Goal: Task Accomplishment & Management: Use online tool/utility

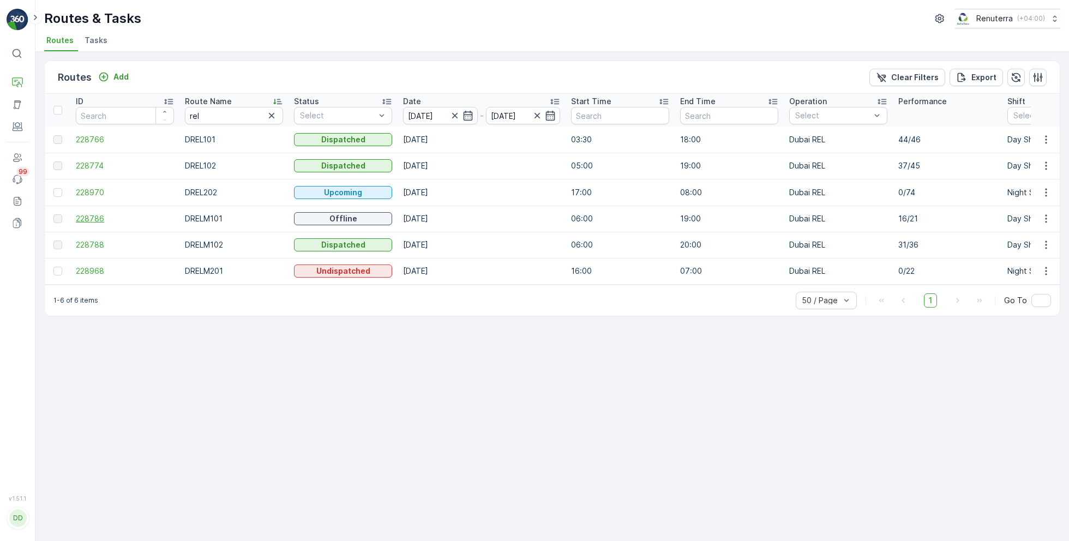
click at [94, 217] on span "228786" at bounding box center [125, 218] width 98 height 11
click at [104, 239] on span "228788" at bounding box center [125, 244] width 98 height 11
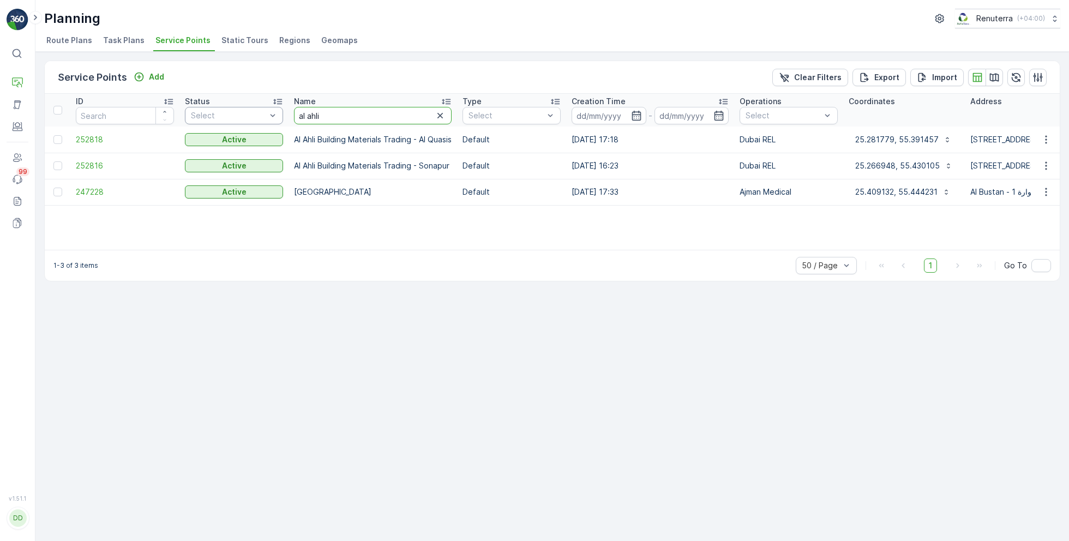
drag, startPoint x: 344, startPoint y: 116, endPoint x: 273, endPoint y: 117, distance: 70.4
type input "[PERSON_NAME]"
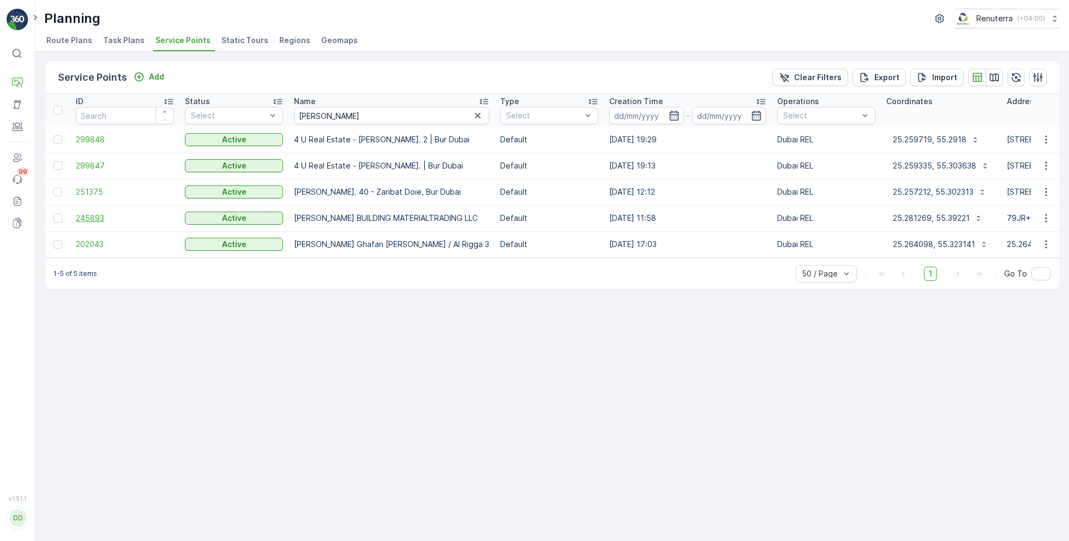
click at [99, 217] on span "245893" at bounding box center [125, 218] width 98 height 11
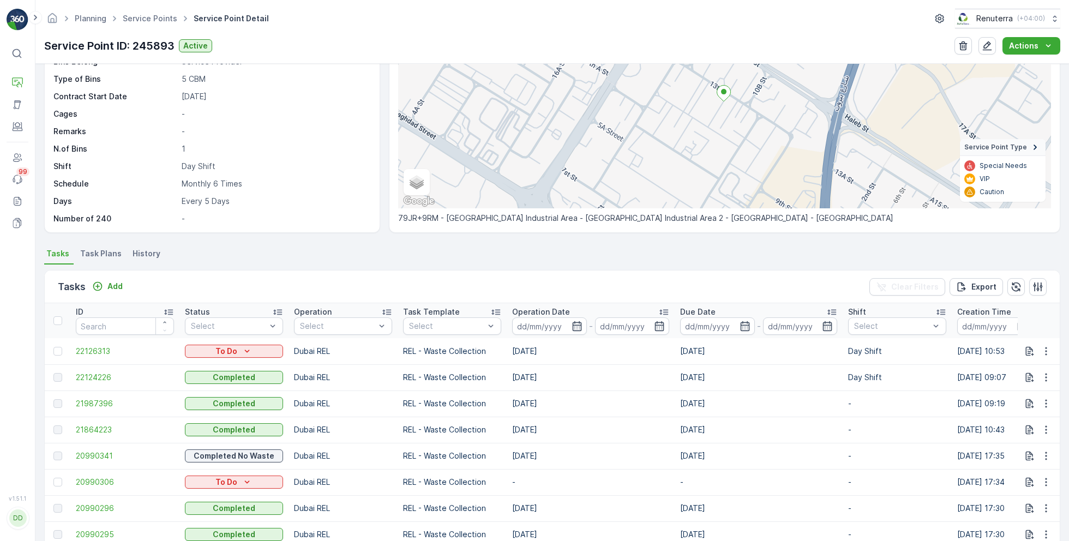
scroll to position [116, 0]
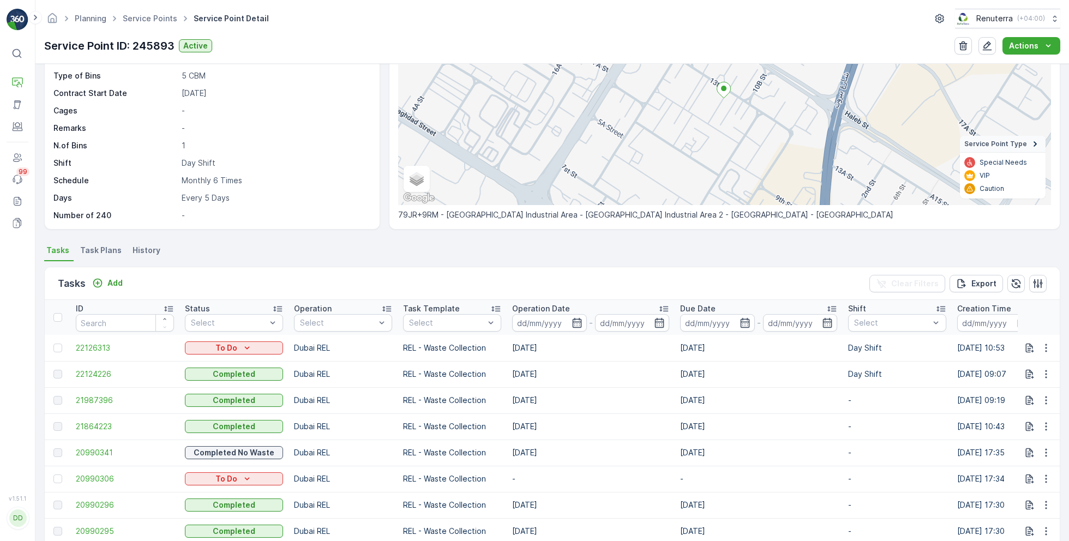
click at [100, 245] on span "Task Plans" at bounding box center [100, 250] width 41 height 11
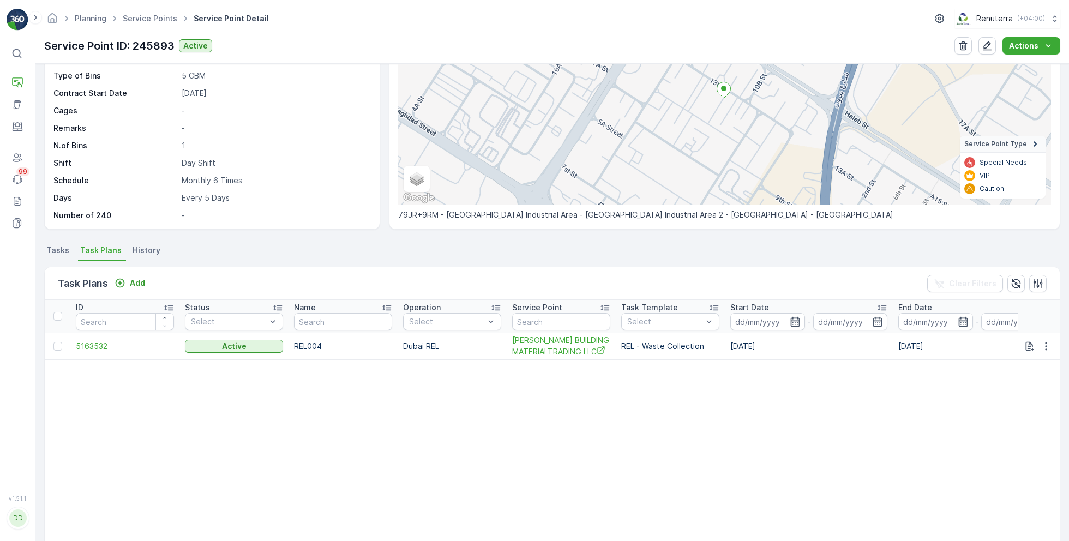
click at [99, 352] on span "5163532" at bounding box center [125, 346] width 98 height 11
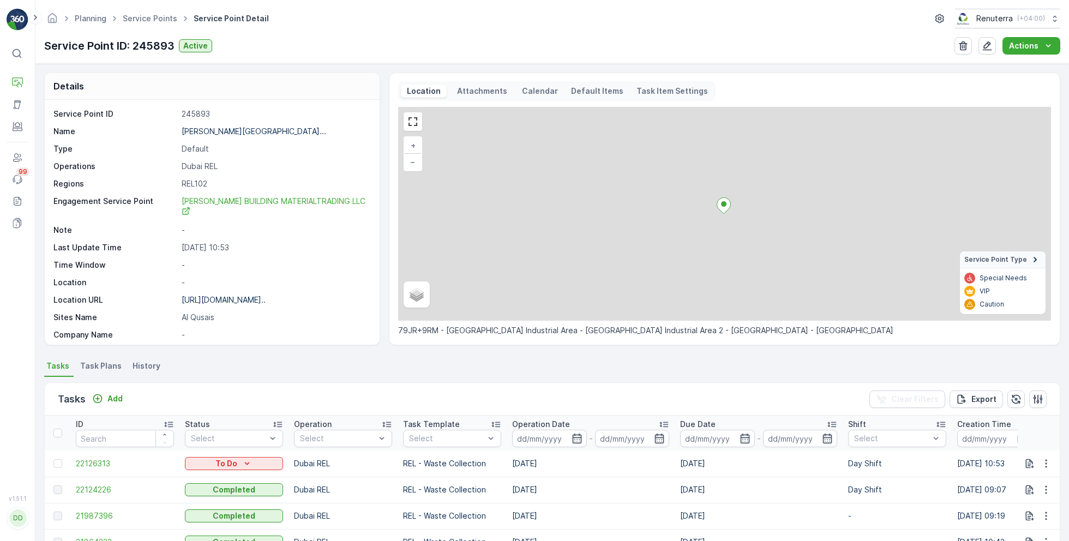
scroll to position [178, 0]
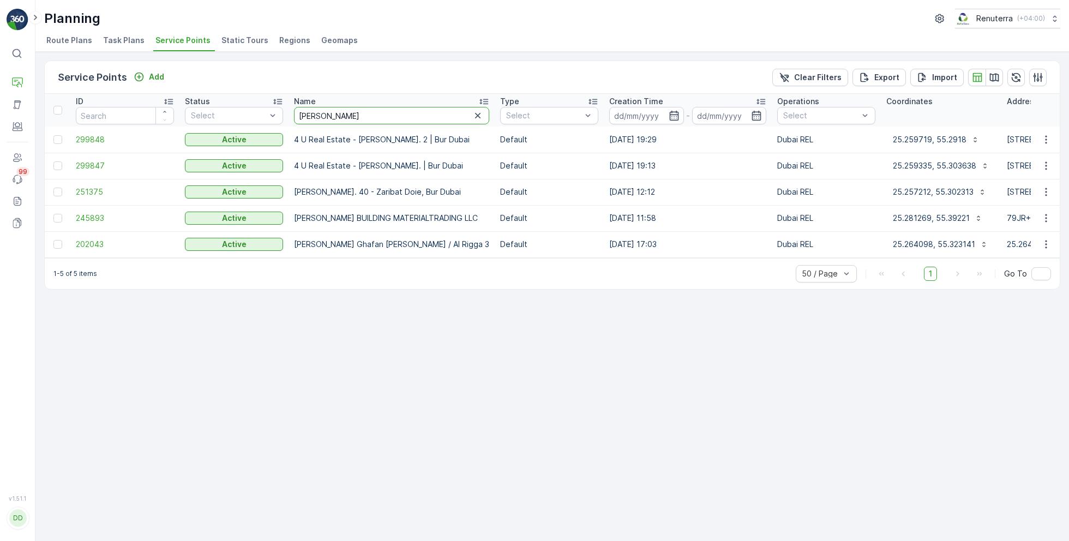
drag, startPoint x: 369, startPoint y: 118, endPoint x: 287, endPoint y: 114, distance: 81.9
type input "sobha"
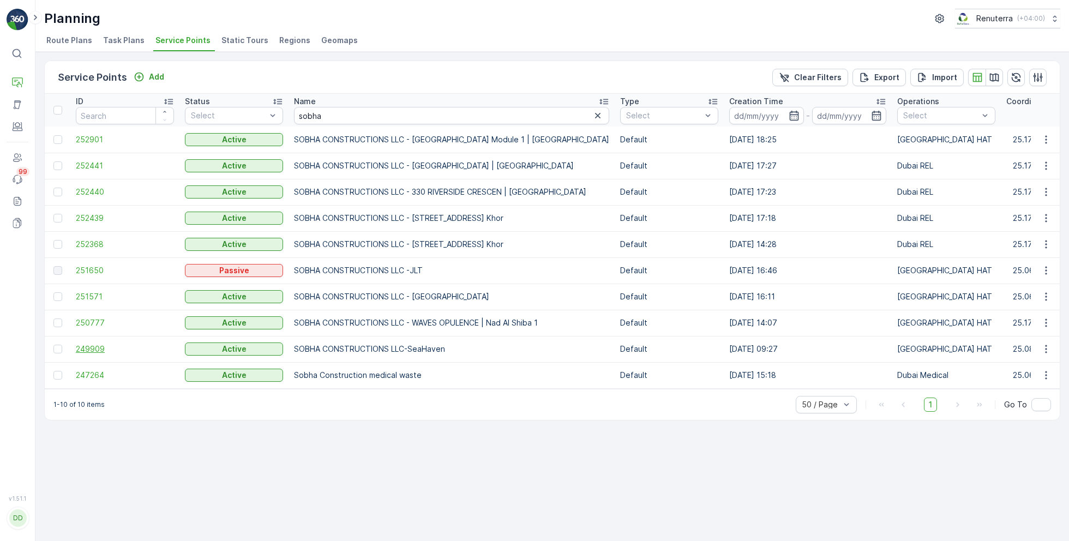
click at [93, 346] on span "249909" at bounding box center [125, 349] width 98 height 11
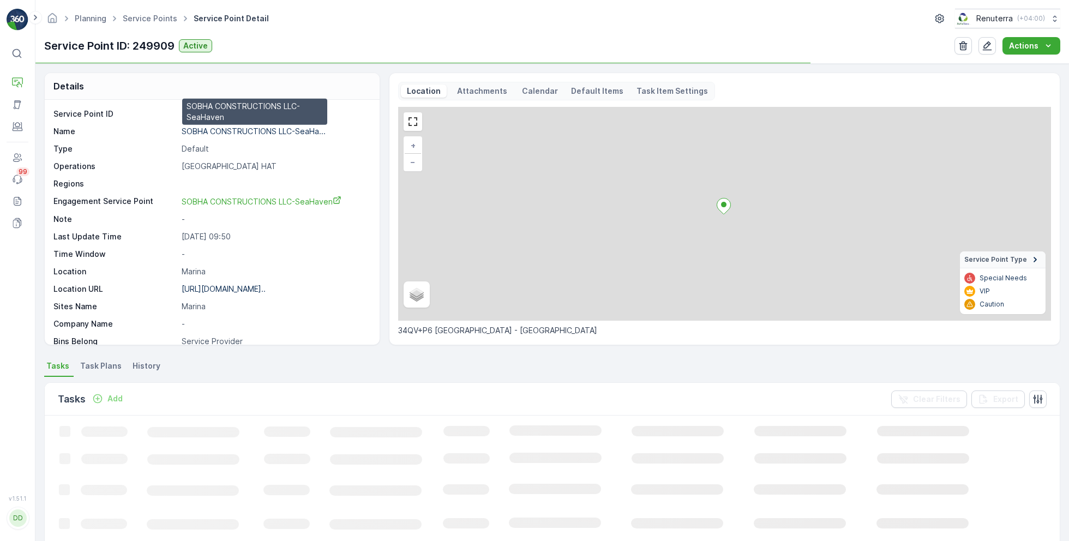
click at [251, 130] on p "SOBHA CONSTRUCTIONS LLC-SeaHa..." at bounding box center [254, 131] width 144 height 9
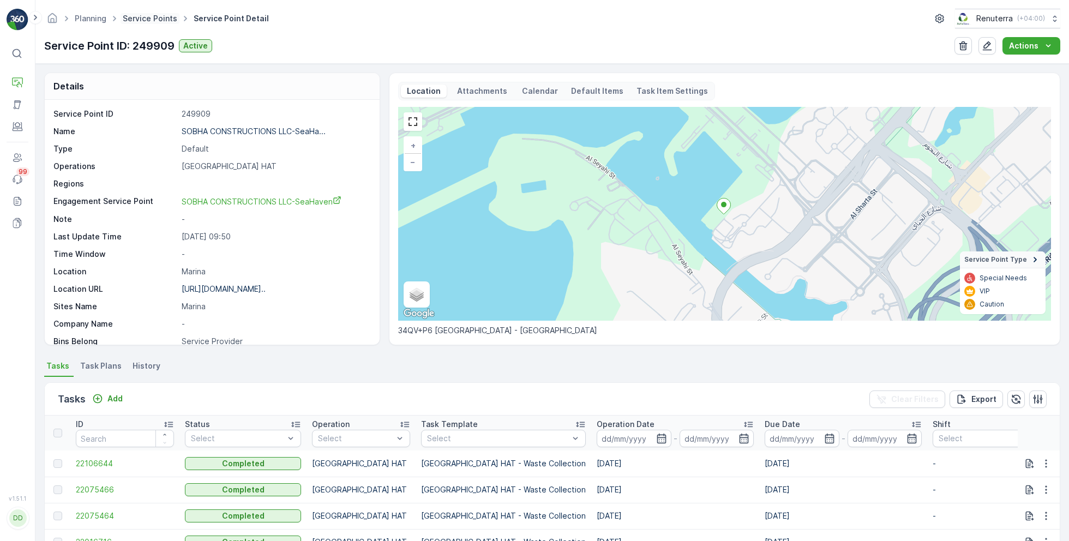
click at [169, 17] on link "Service Points" at bounding box center [150, 18] width 55 height 9
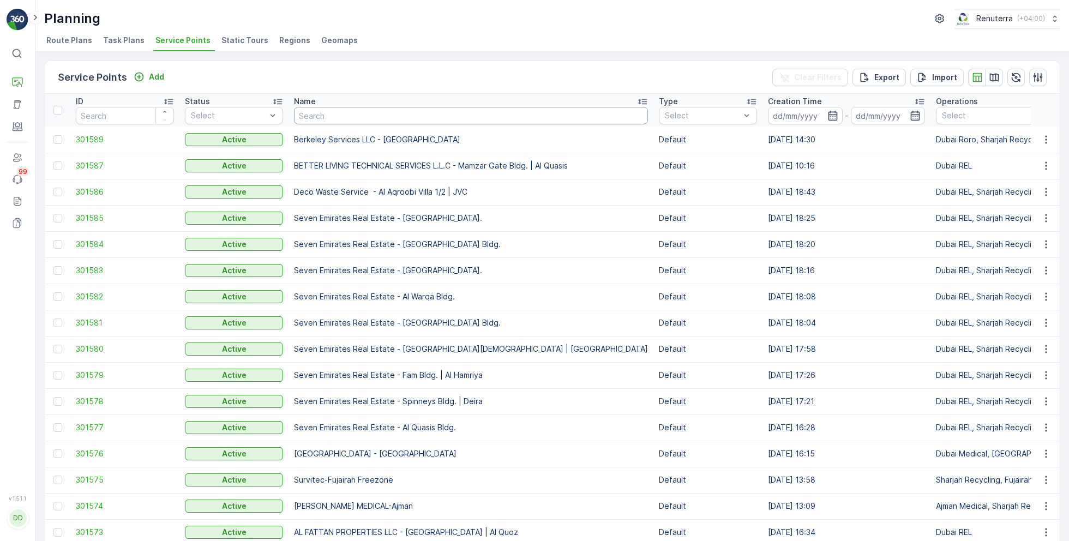
click at [389, 118] on input "text" at bounding box center [471, 115] width 354 height 17
type input "moder"
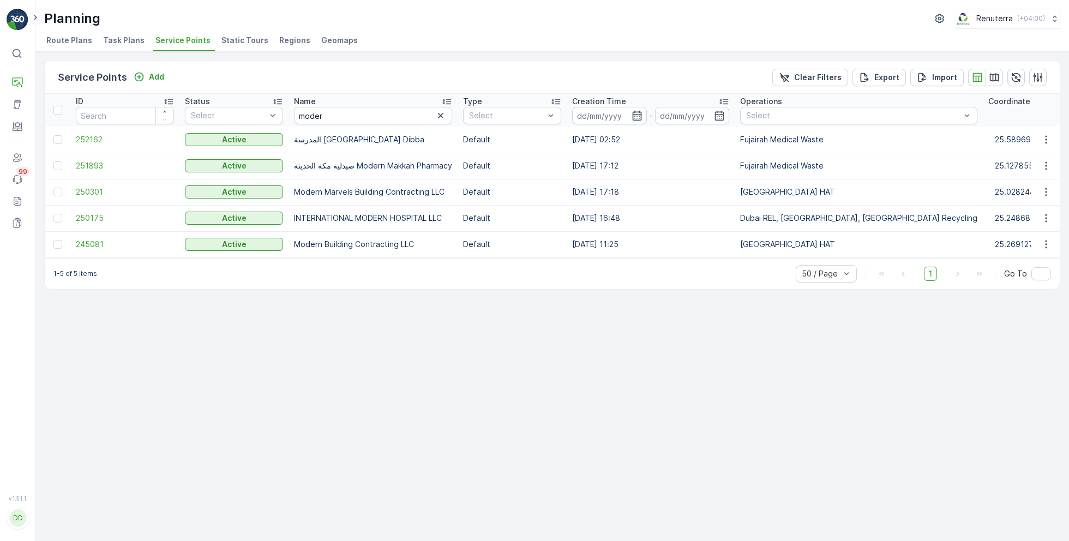
click at [95, 237] on td "245081" at bounding box center [124, 244] width 109 height 26
click at [94, 243] on span "245081" at bounding box center [125, 244] width 98 height 11
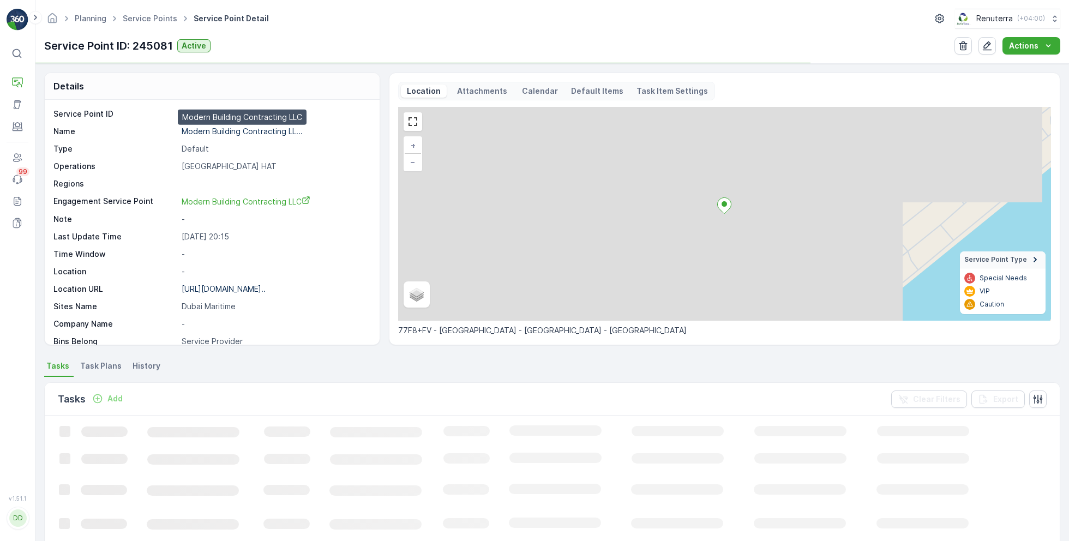
click at [261, 134] on p "Modern Building Contracting LL..." at bounding box center [242, 131] width 121 height 9
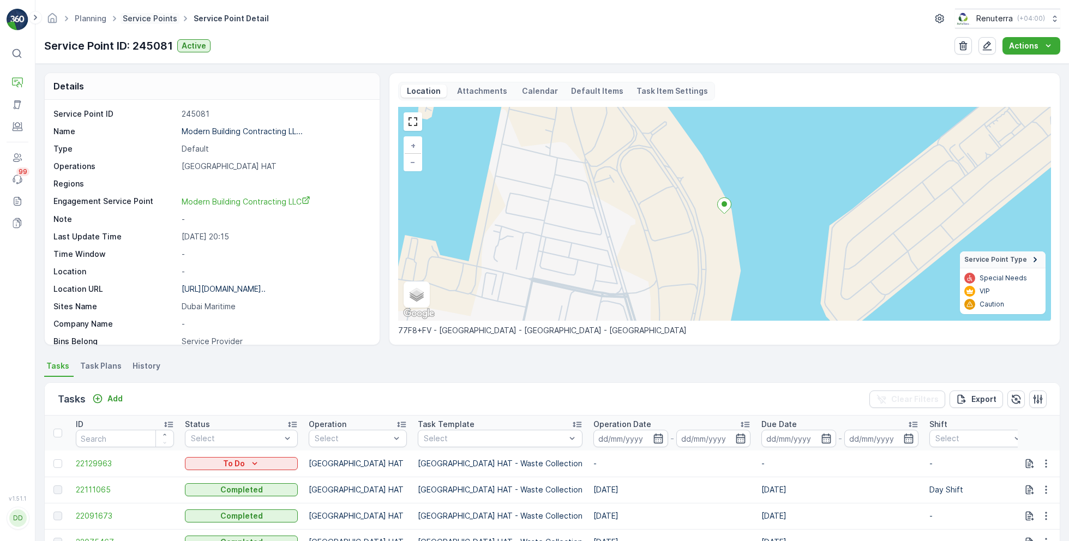
click at [153, 16] on link "Service Points" at bounding box center [150, 18] width 55 height 9
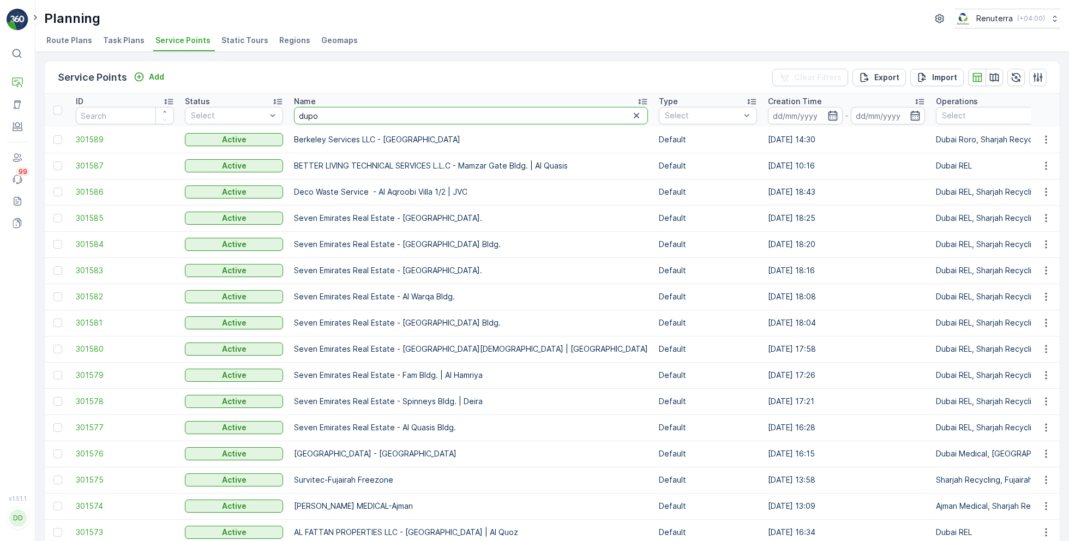
type input "dupod"
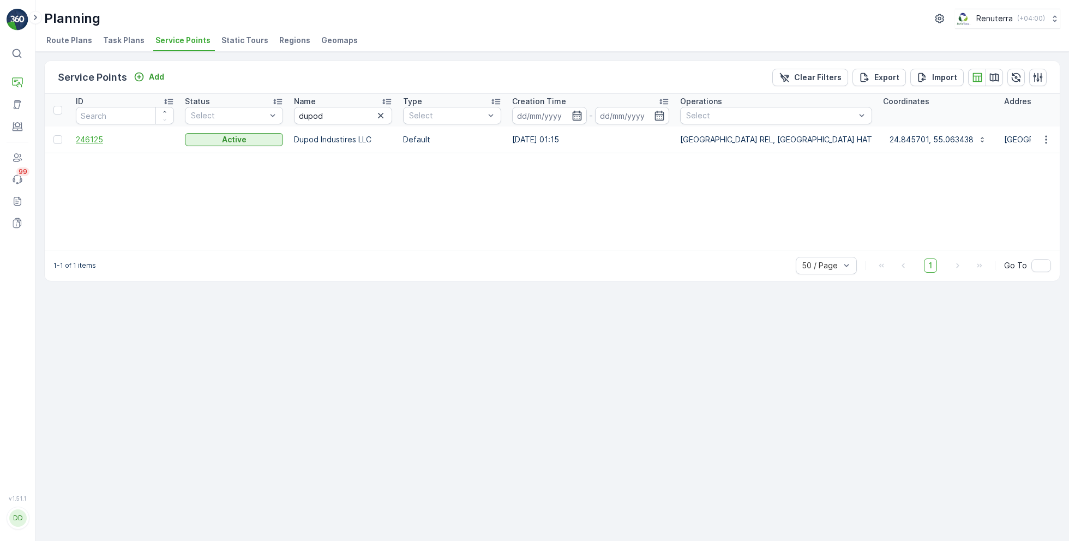
click at [97, 138] on span "246125" at bounding box center [125, 139] width 98 height 11
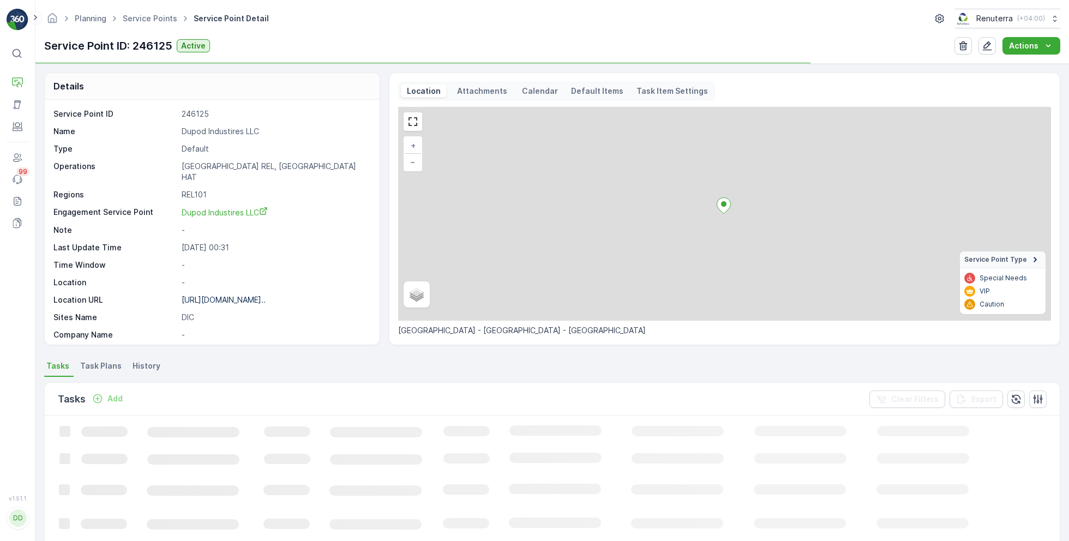
click at [211, 130] on p "Dupod Industires LLC" at bounding box center [275, 131] width 186 height 11
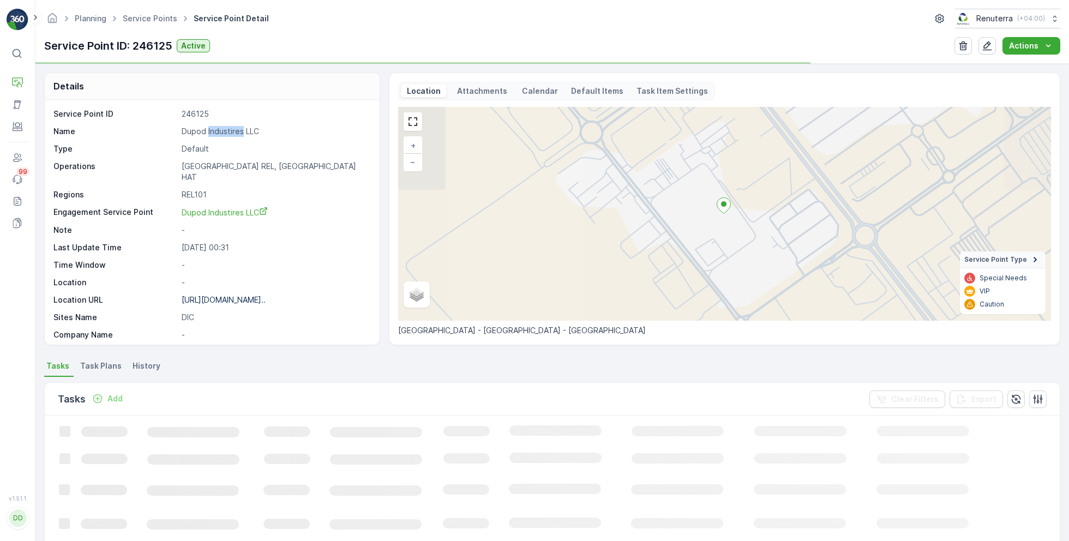
click at [211, 130] on p "Dupod Industires LLC" at bounding box center [275, 131] width 186 height 11
copy p "Dupod Industires LLC"
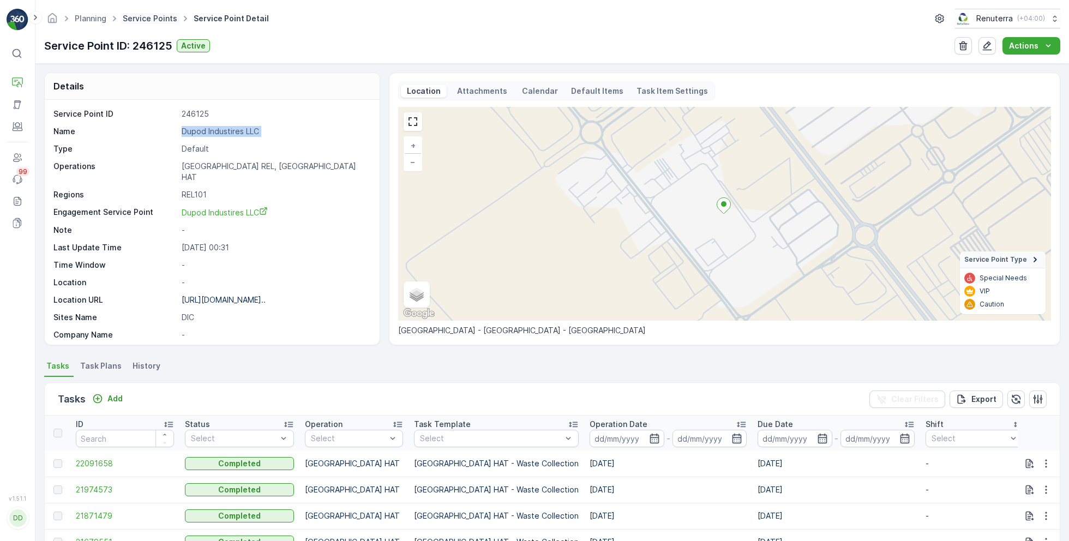
click at [149, 15] on link "Service Points" at bounding box center [150, 18] width 55 height 9
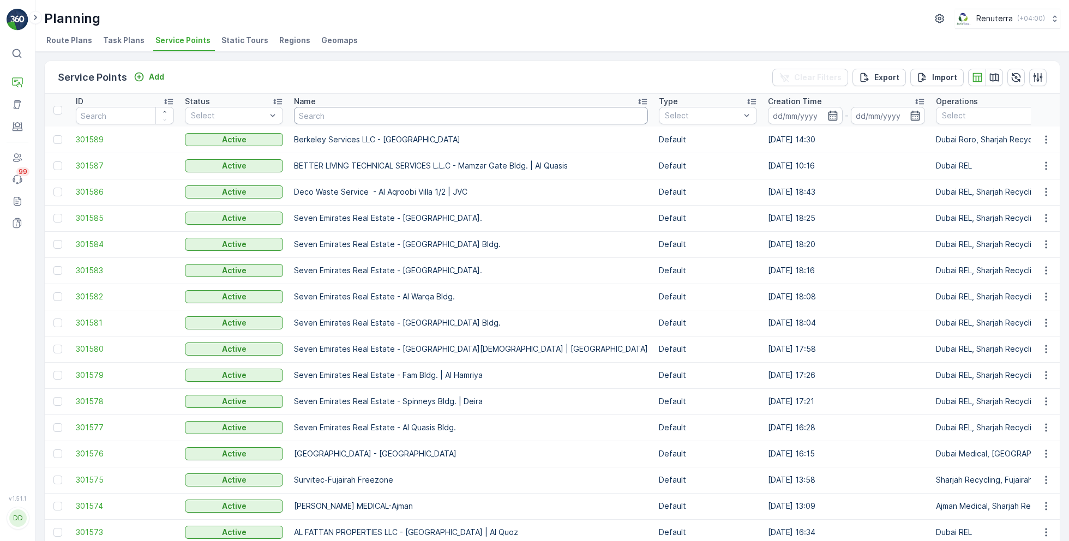
click at [399, 107] on input "text" at bounding box center [471, 115] width 354 height 17
type input "seven"
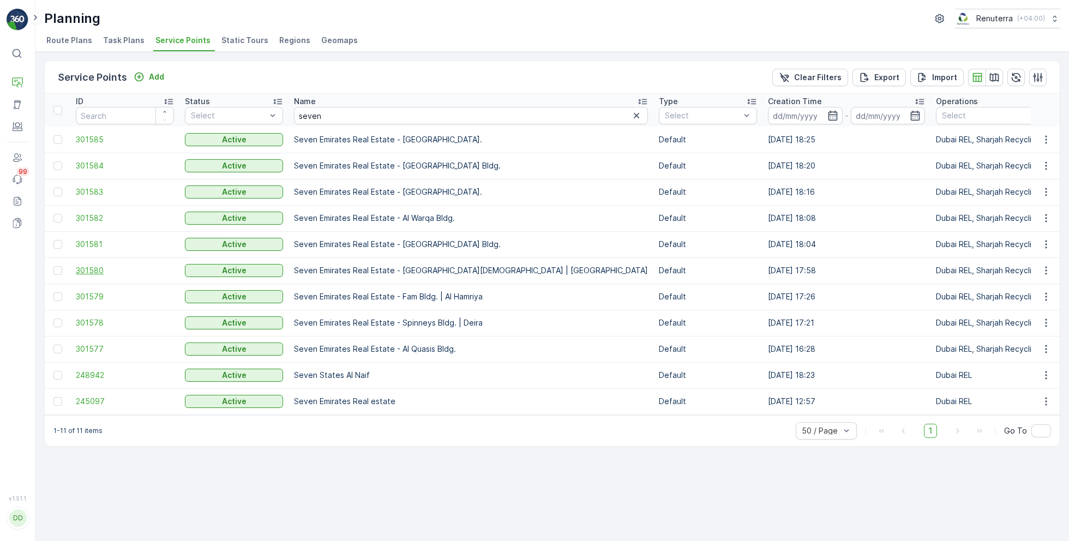
click at [94, 266] on span "301580" at bounding box center [125, 270] width 98 height 11
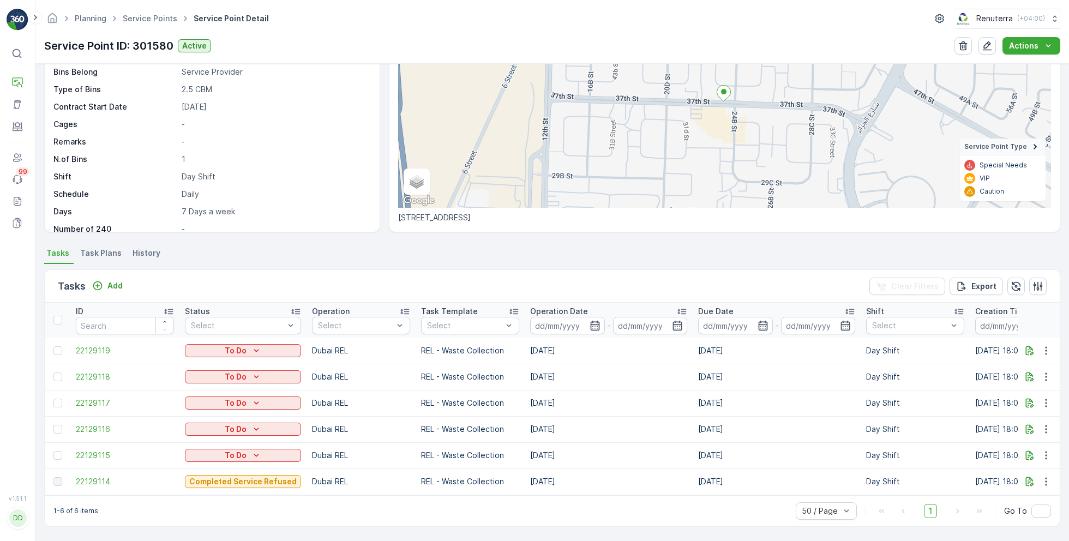
scroll to position [117, 0]
click at [89, 476] on span "22129114" at bounding box center [125, 481] width 98 height 11
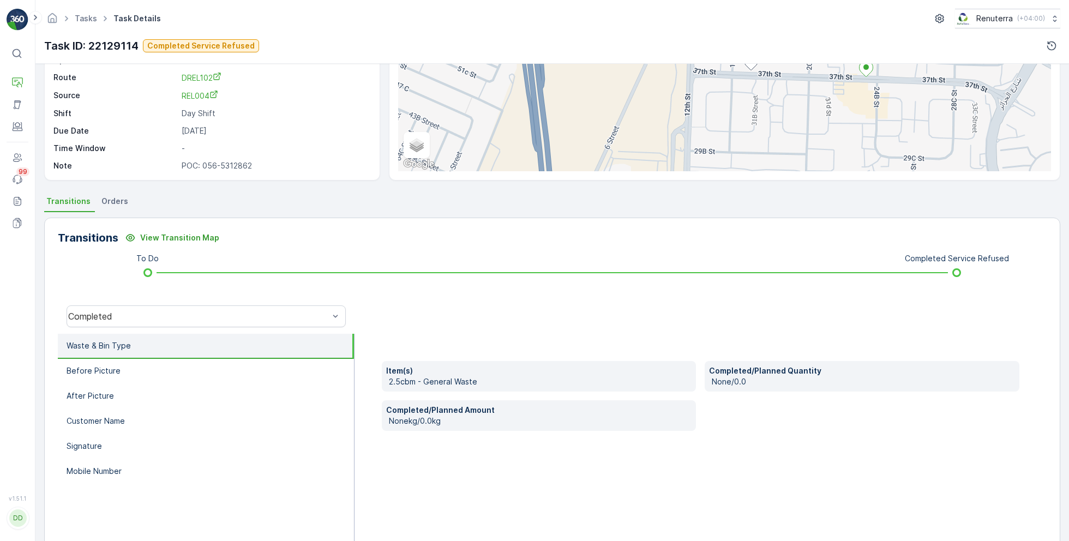
scroll to position [116, 0]
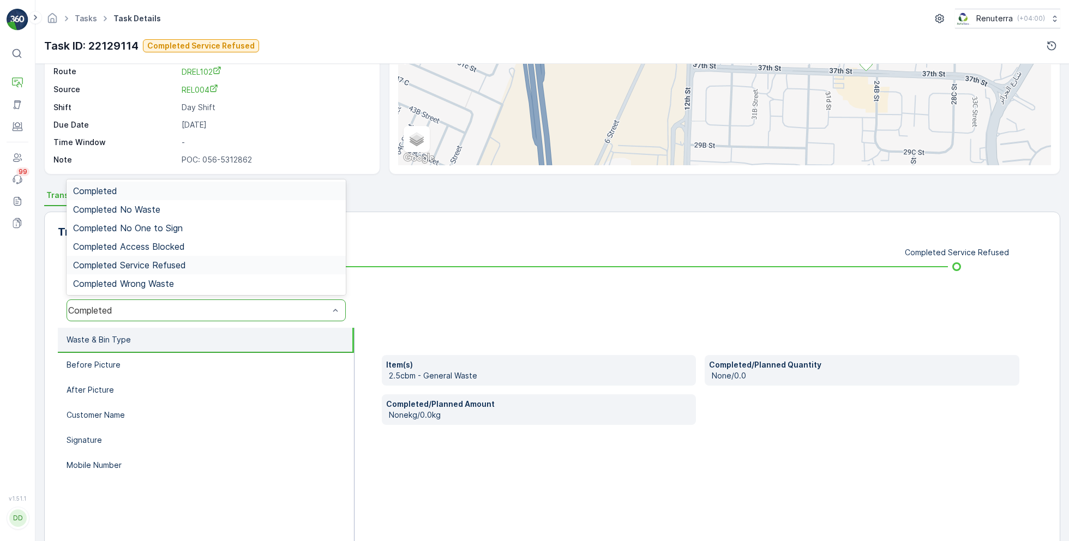
click at [162, 260] on span "Completed Service Refused" at bounding box center [129, 265] width 113 height 10
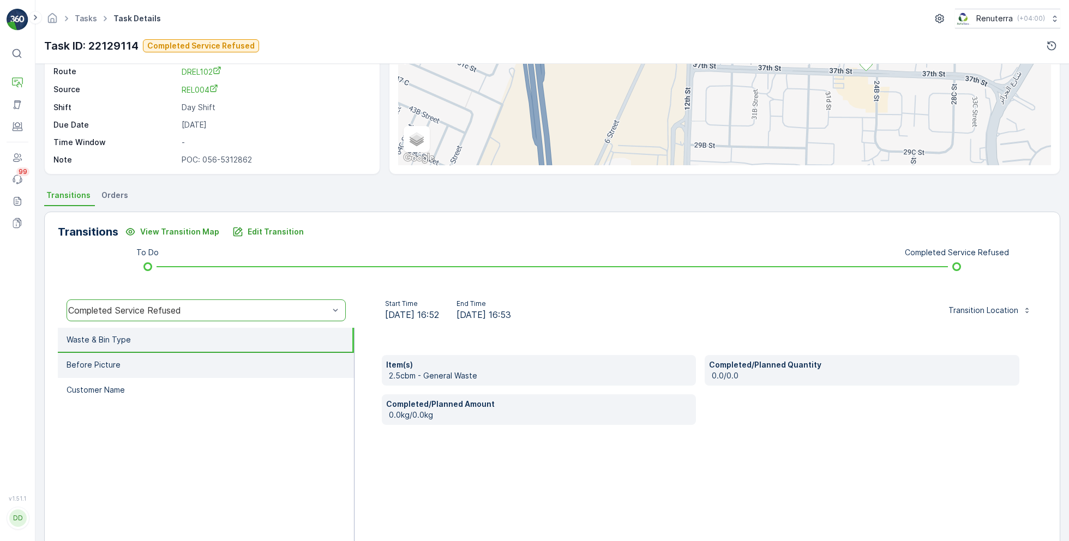
click at [117, 363] on p "Before Picture" at bounding box center [94, 364] width 54 height 11
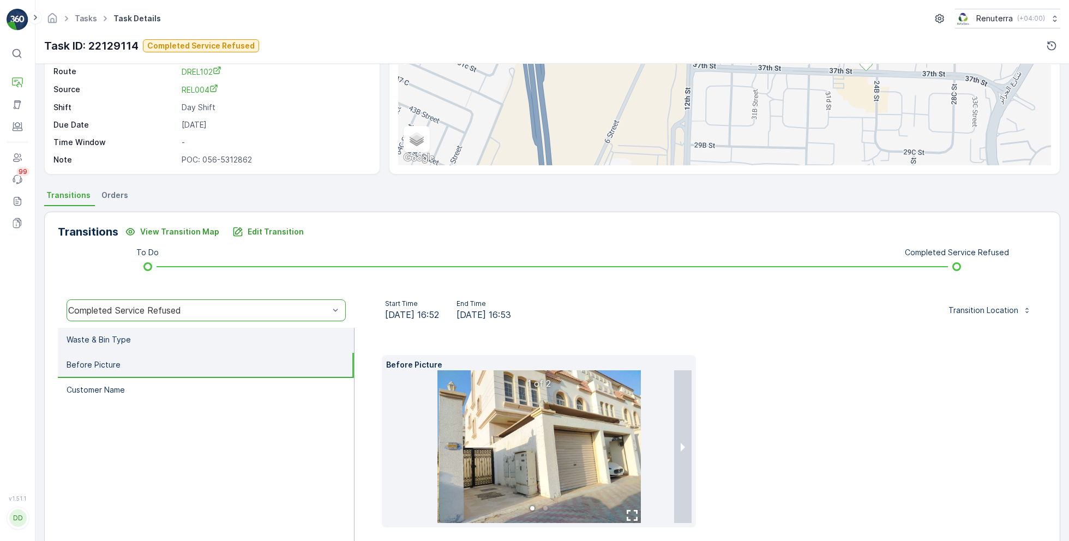
scroll to position [163, 0]
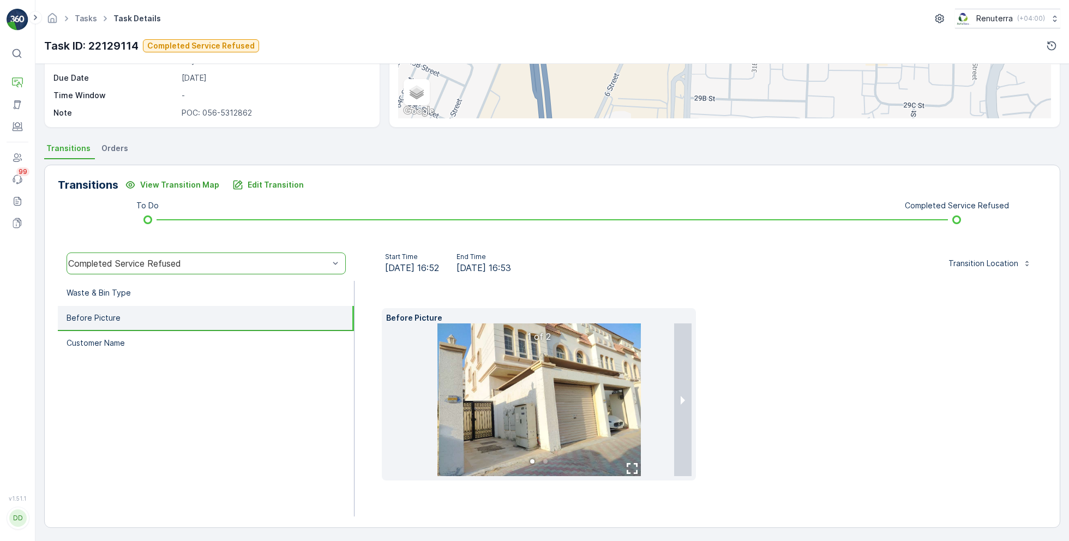
click at [542, 384] on img at bounding box center [538, 399] width 203 height 153
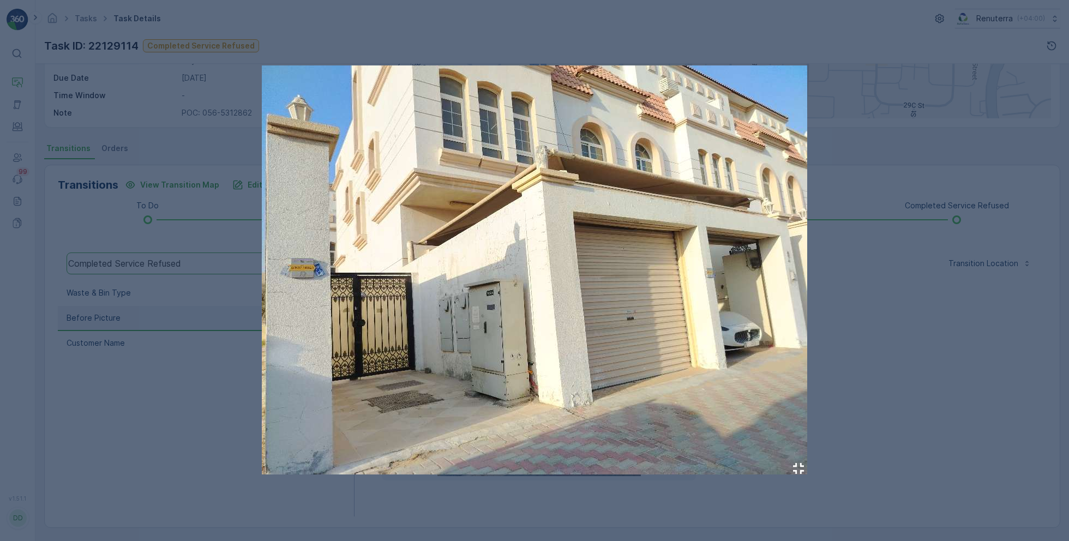
click at [200, 99] on div at bounding box center [534, 270] width 1069 height 541
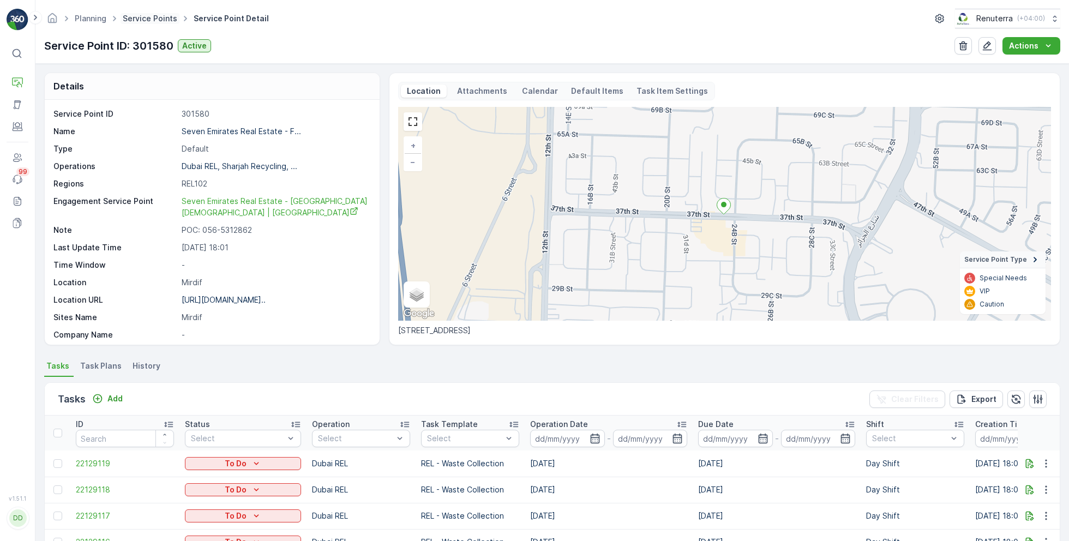
click at [146, 19] on link "Service Points" at bounding box center [150, 18] width 55 height 9
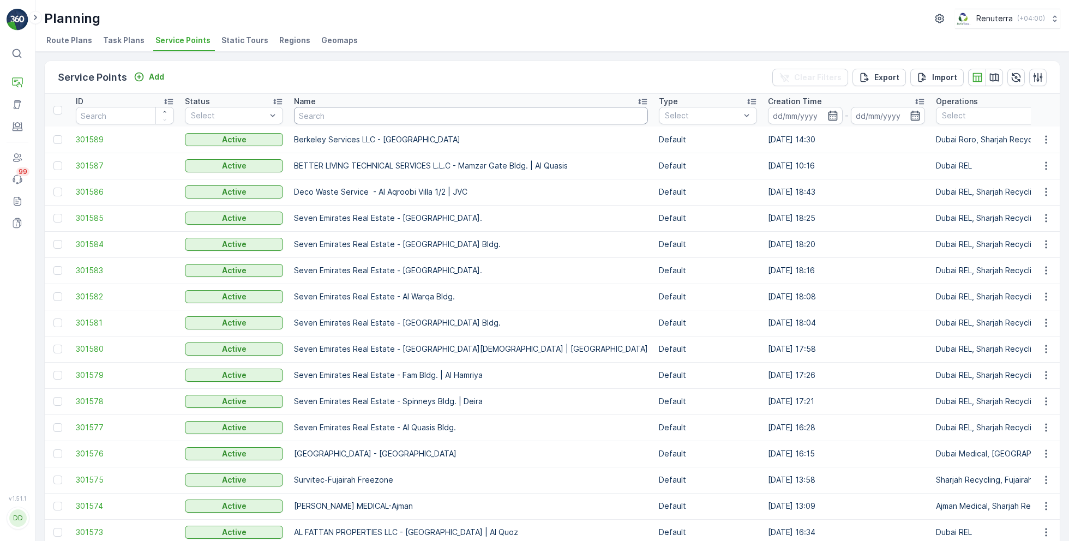
click at [329, 110] on input "text" at bounding box center [471, 115] width 354 height 17
type input "fortu"
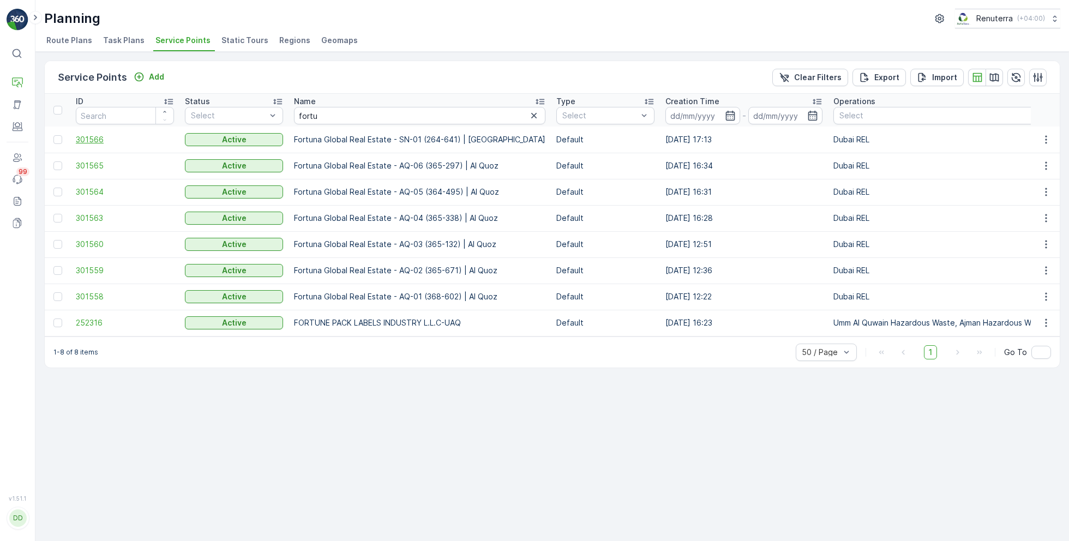
click at [101, 137] on span "301566" at bounding box center [125, 139] width 98 height 11
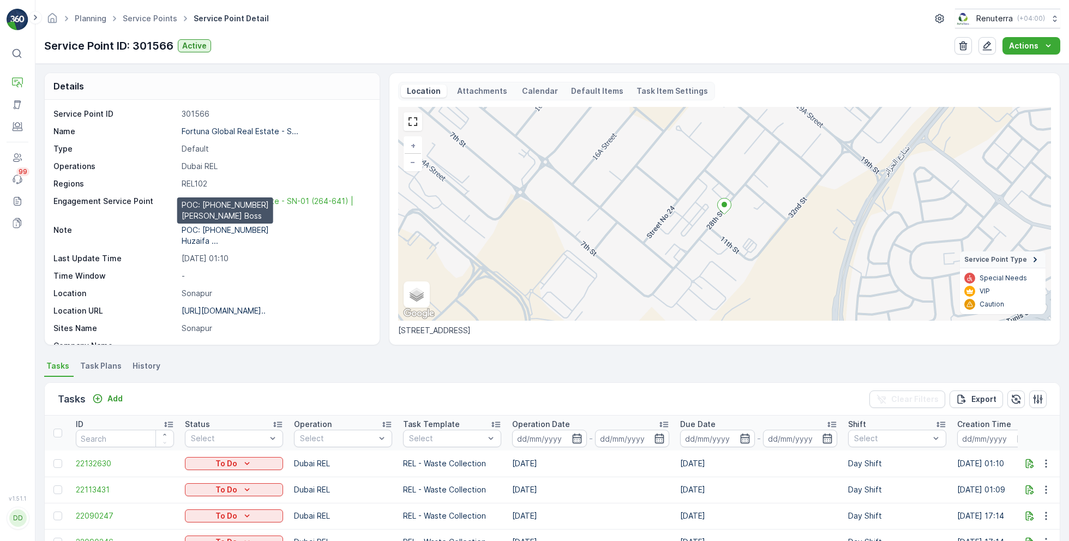
click at [208, 230] on p "POC: [PHONE_NUMBER] Huzaifa ..." at bounding box center [225, 235] width 87 height 20
click at [151, 16] on link "Service Points" at bounding box center [150, 18] width 55 height 9
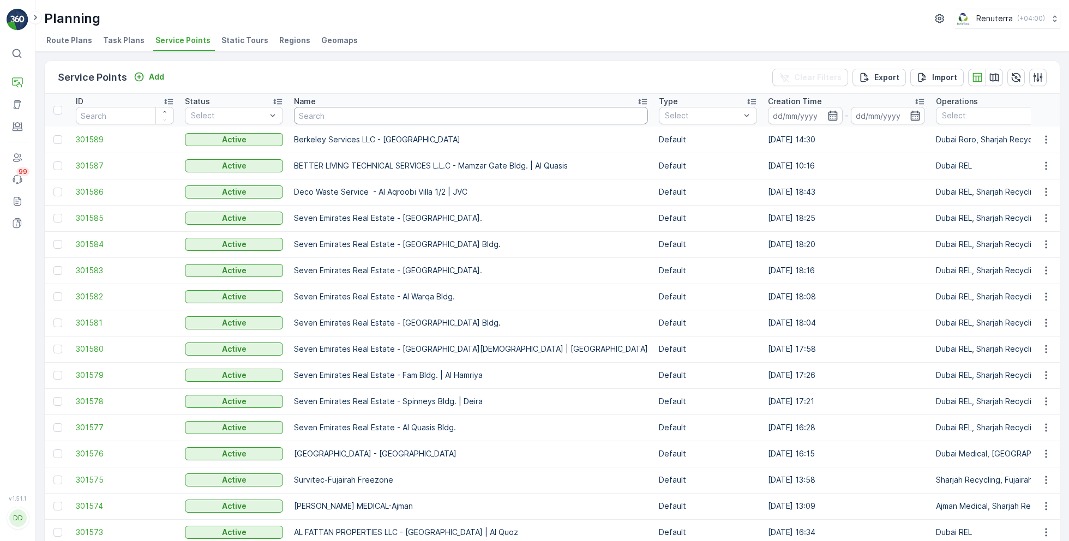
click at [427, 112] on input "text" at bounding box center [471, 115] width 354 height 17
type input "nomac"
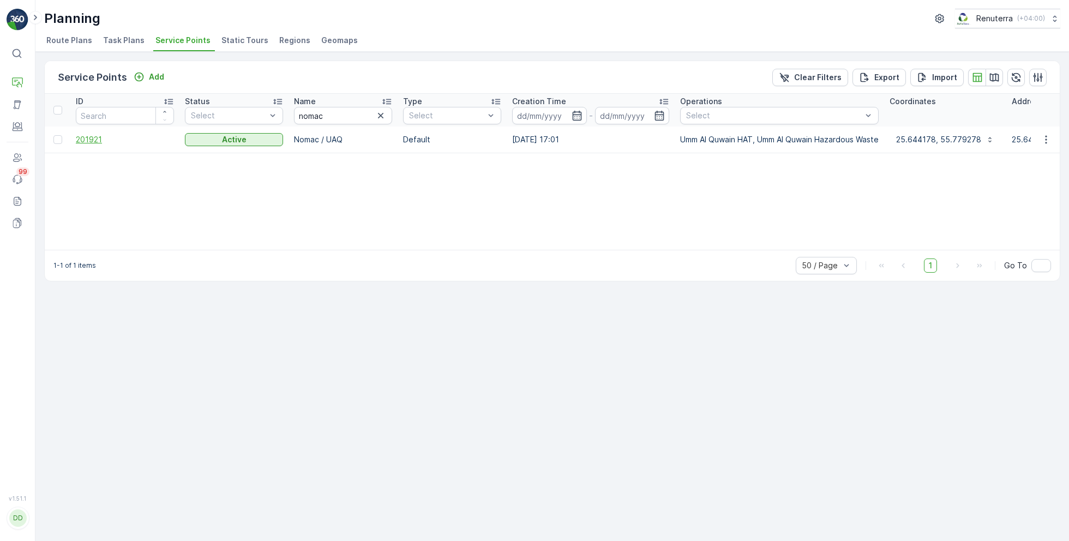
click at [89, 142] on span "201921" at bounding box center [125, 139] width 98 height 11
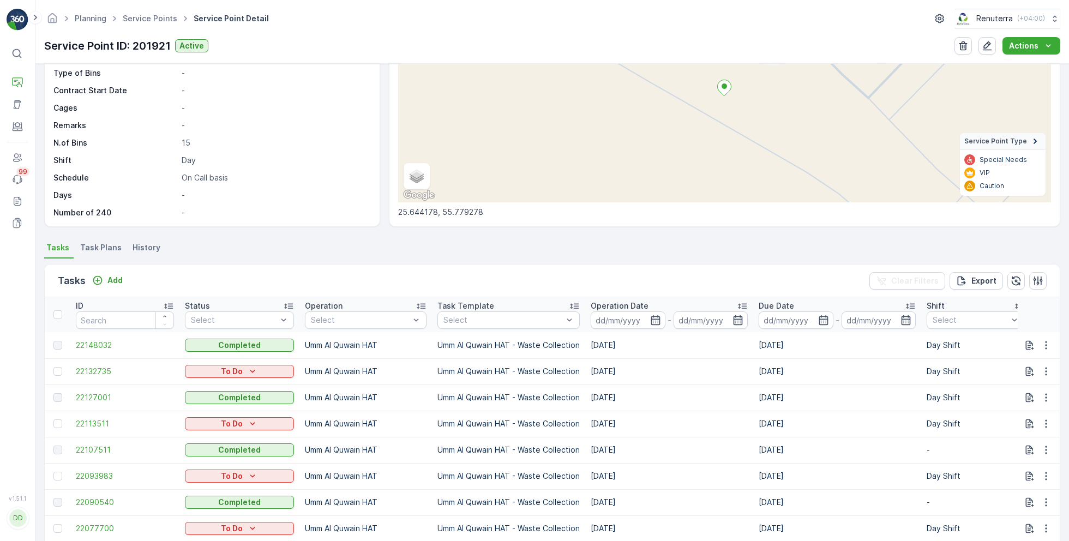
scroll to position [116, 0]
click at [656, 321] on icon "button" at bounding box center [655, 322] width 9 height 10
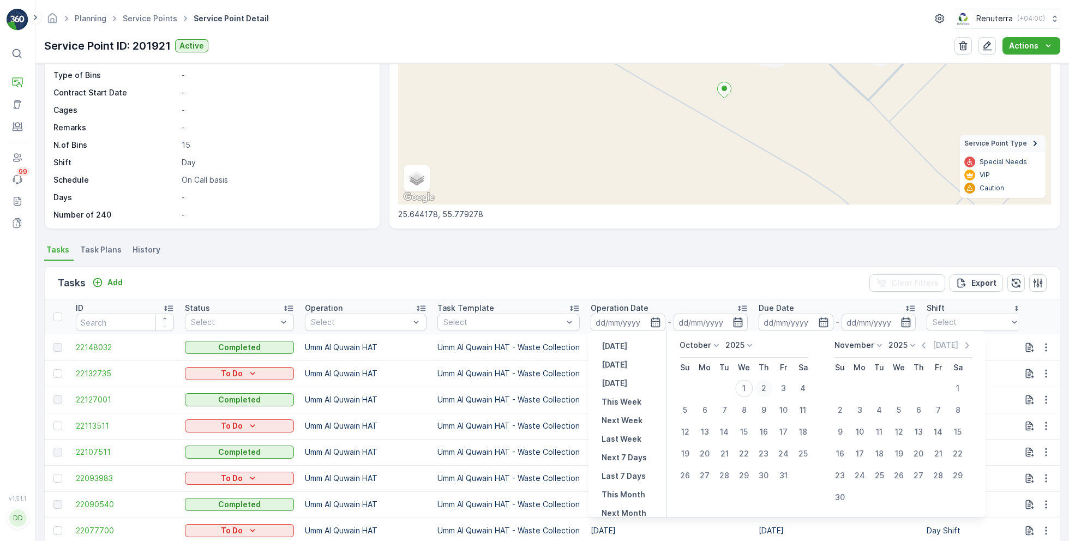
click at [768, 387] on div "2" at bounding box center [763, 388] width 17 height 17
type input "[DATE]"
click at [768, 387] on div "2" at bounding box center [763, 388] width 17 height 17
type input "[DATE]"
click at [639, 281] on div "Tasks Add Clear Filters Export" at bounding box center [552, 283] width 1015 height 33
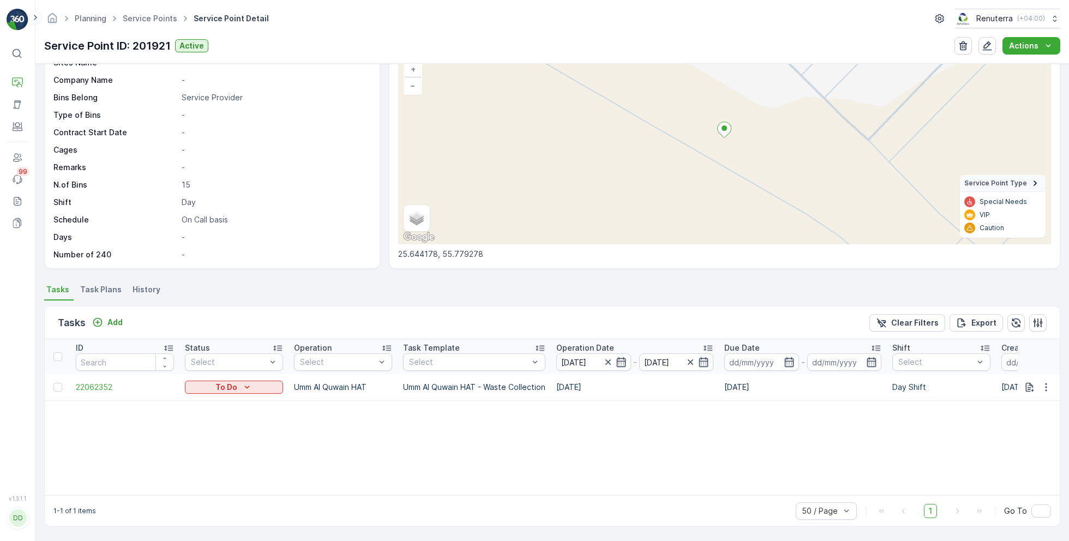
scroll to position [75, 0]
click at [109, 318] on p "Add" at bounding box center [114, 323] width 15 height 11
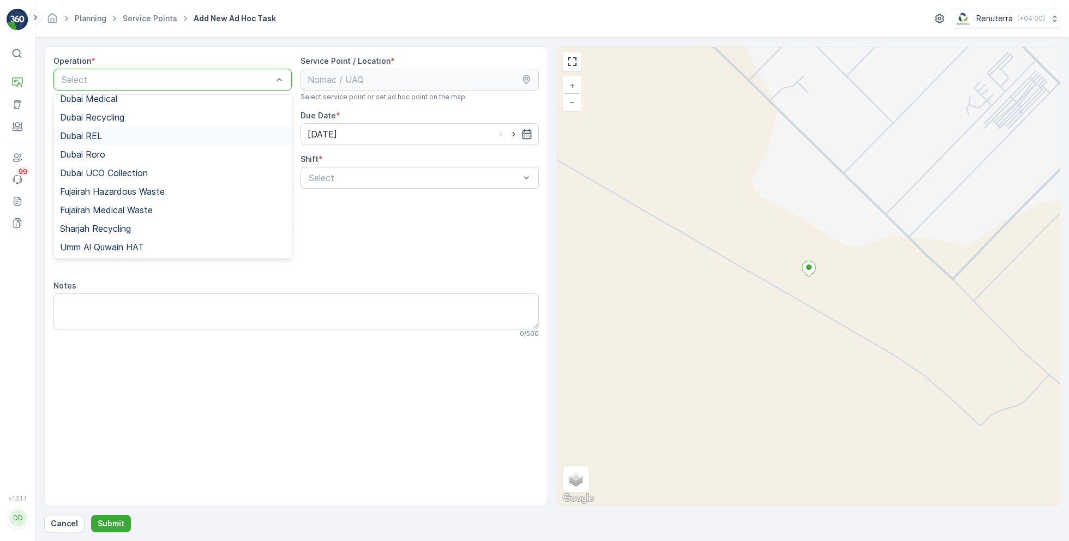
scroll to position [103, 0]
click at [117, 243] on span "Umm Al Quwain HAT" at bounding box center [102, 245] width 84 height 10
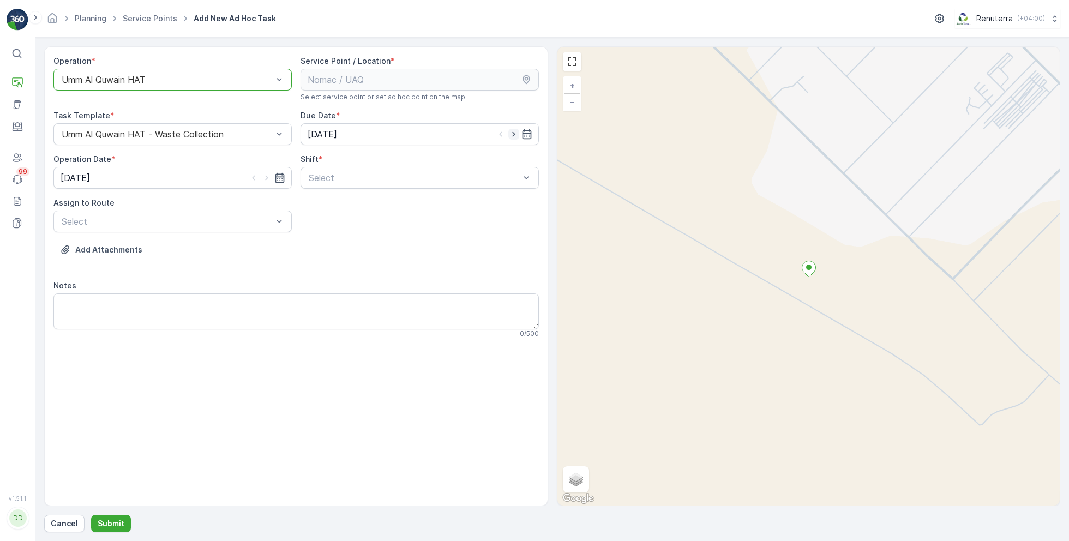
click at [516, 137] on icon "button" at bounding box center [513, 134] width 11 height 11
type input "[DATE]"
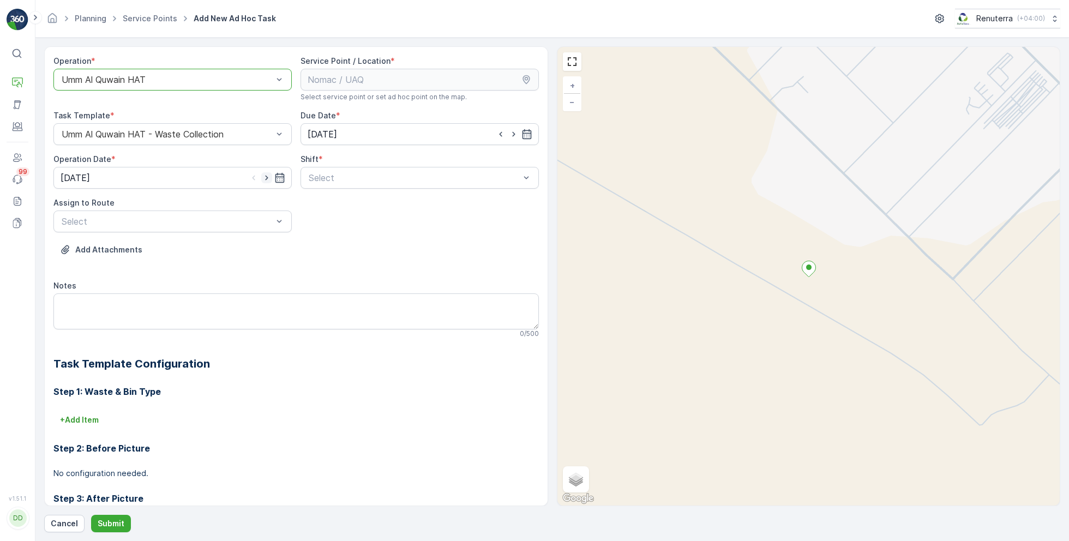
click at [265, 173] on icon "button" at bounding box center [266, 177] width 11 height 11
type input "[DATE]"
click at [332, 207] on span "Day Shift" at bounding box center [326, 205] width 39 height 10
click at [182, 243] on span "UAQHAT101 (Route Plan) - DXBE24553" at bounding box center [141, 248] width 163 height 10
click at [103, 523] on p "Submit" at bounding box center [111, 523] width 27 height 11
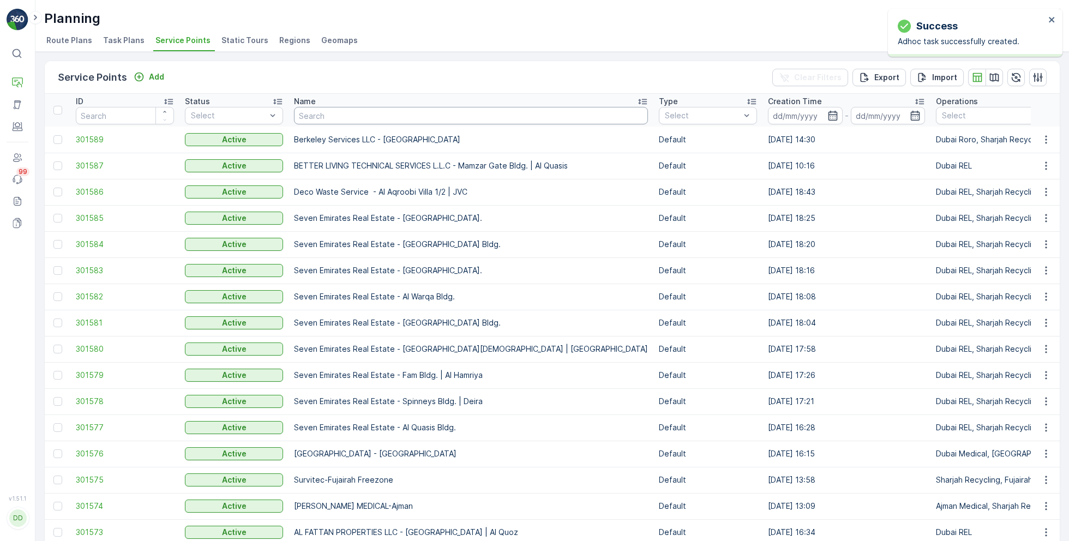
click at [387, 115] on input "text" at bounding box center [471, 115] width 354 height 17
type input "khk"
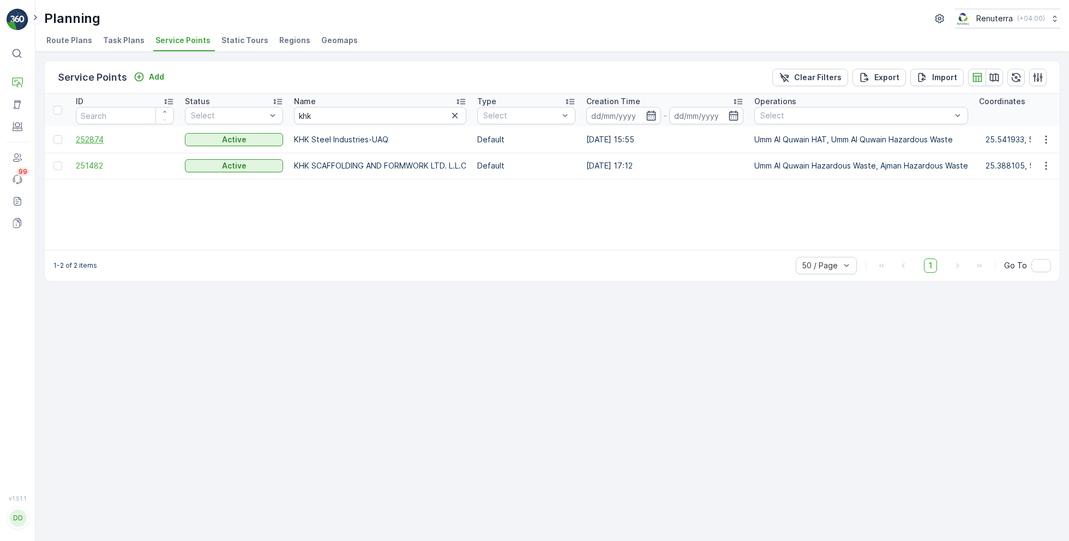
click at [98, 140] on span "252874" at bounding box center [125, 139] width 98 height 11
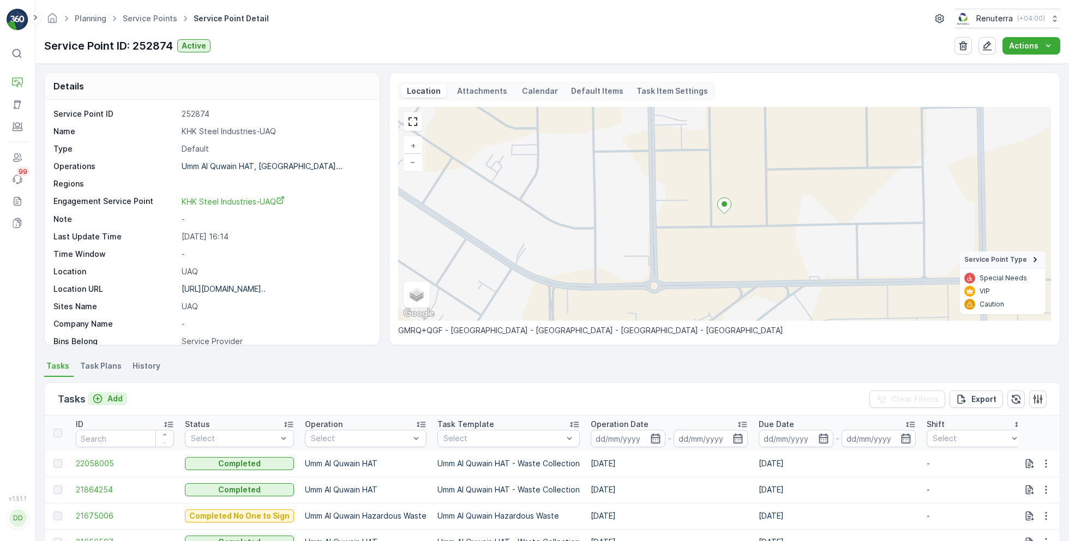
click at [111, 398] on p "Add" at bounding box center [114, 398] width 15 height 11
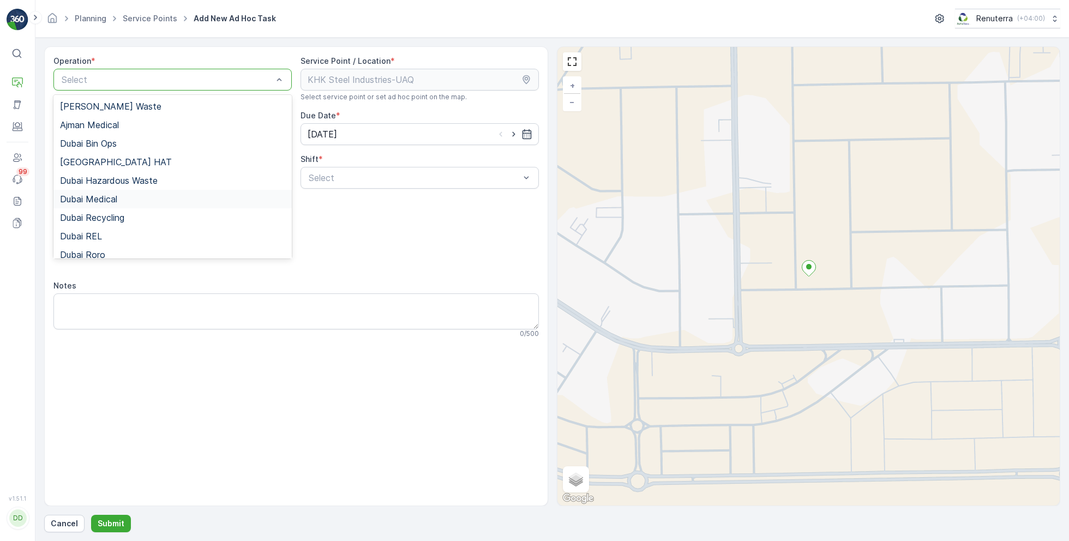
scroll to position [137, 0]
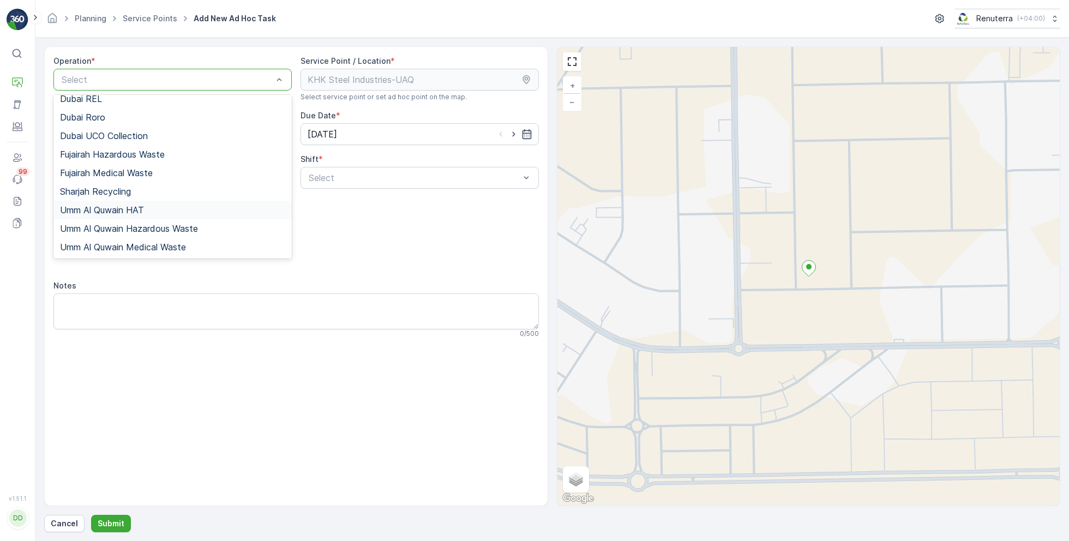
click at [108, 212] on span "Umm Al Quwain HAT" at bounding box center [102, 210] width 84 height 10
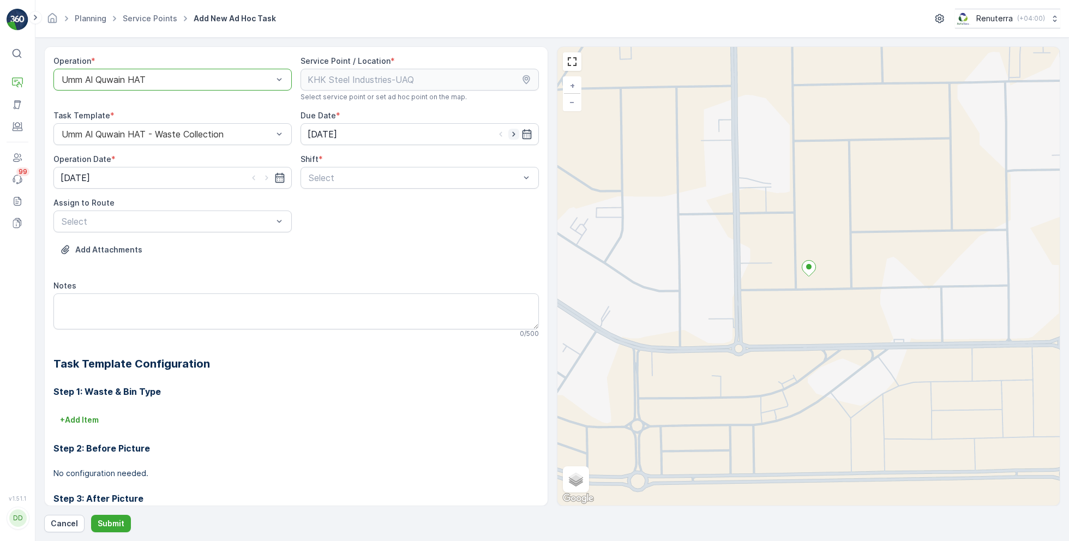
click at [514, 135] on icon "button" at bounding box center [513, 134] width 11 height 11
type input "[DATE]"
click at [265, 176] on icon "button" at bounding box center [266, 178] width 3 height 5
type input "[DATE]"
click at [328, 205] on span "Day Shift" at bounding box center [326, 205] width 39 height 10
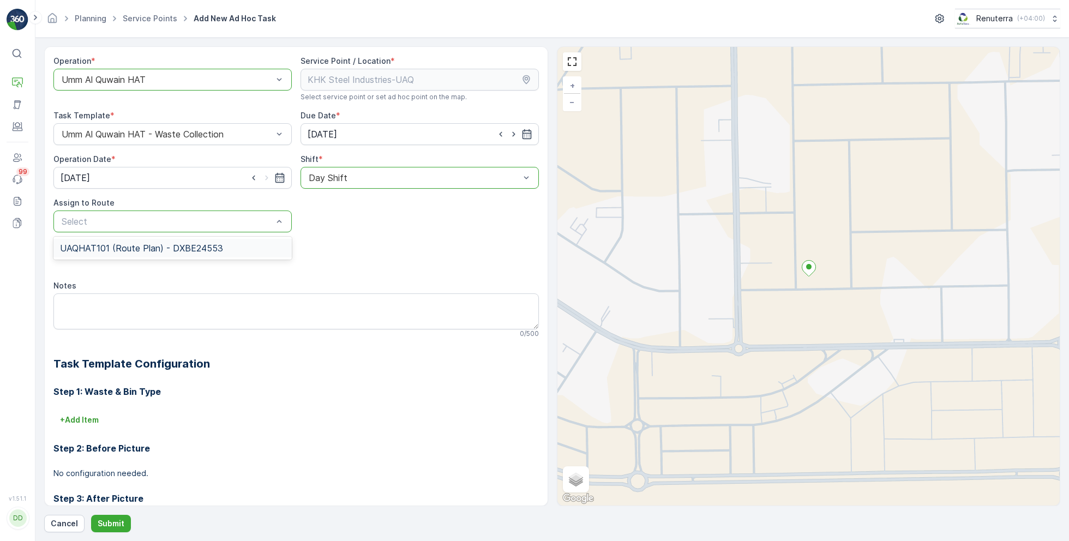
click at [167, 247] on span "UAQHAT101 (Route Plan) - DXBE24553" at bounding box center [141, 248] width 163 height 10
click at [117, 527] on p "Submit" at bounding box center [111, 523] width 27 height 11
